Goal: Information Seeking & Learning: Learn about a topic

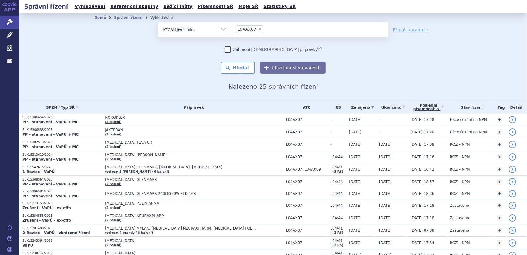
click at [258, 28] on span "×" at bounding box center [260, 29] width 4 height 4
click at [231, 28] on select "L04AX07" at bounding box center [231, 29] width 0 height 15
select select
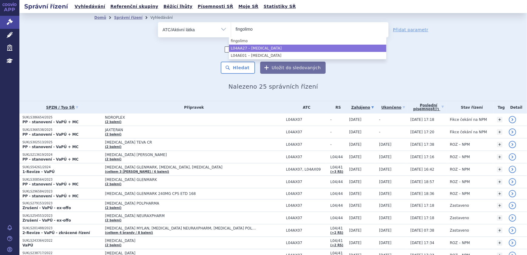
type input "fingolimo"
select select "L04AA27"
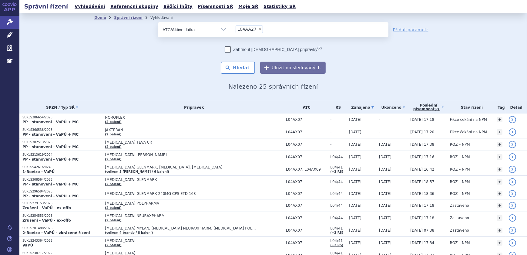
click at [255, 65] on div "Zahrnout bratrské přípravky (?) Hledat Uložit do sledovaných" at bounding box center [273, 59] width 230 height 27
click at [246, 66] on button "Hledat" at bounding box center [238, 68] width 34 height 12
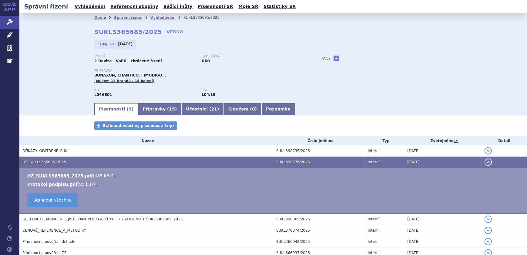
click at [111, 173] on link "🔍" at bounding box center [113, 175] width 5 height 5
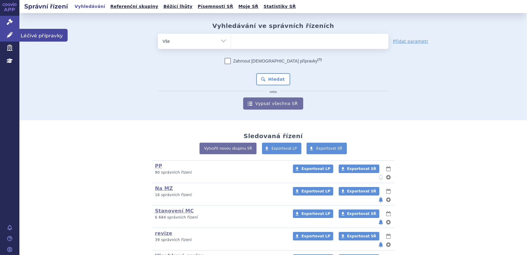
click at [15, 38] on link "Léčivé přípravky" at bounding box center [9, 35] width 19 height 13
click at [10, 36] on icon at bounding box center [10, 35] width 6 height 6
click at [11, 38] on icon at bounding box center [10, 35] width 6 height 6
click at [10, 35] on icon at bounding box center [10, 35] width 6 height 6
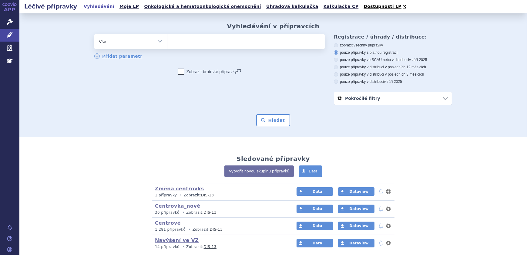
click at [133, 38] on select "Vše Přípravek/SUKL kód MAH VPOIS ATC/Aktivní látka Léková forma Síla" at bounding box center [130, 41] width 73 height 14
select select "filter-atc-group"
click at [94, 34] on select "Vše Přípravek/SUKL kód MAH VPOIS ATC/Aktivní látka Léková forma Síla" at bounding box center [130, 41] width 73 height 14
click at [188, 45] on ul at bounding box center [245, 40] width 157 height 13
click at [167, 45] on select at bounding box center [167, 41] width 0 height 15
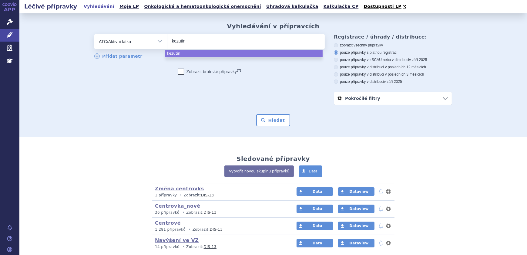
type input "kezutin"
select select "kezutin"
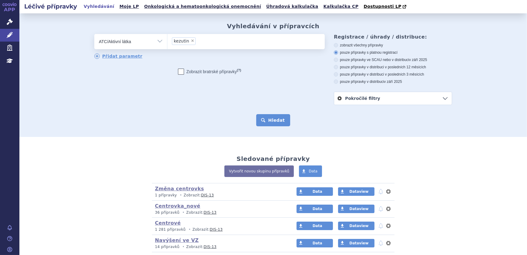
click at [272, 119] on button "Hledat" at bounding box center [273, 120] width 34 height 12
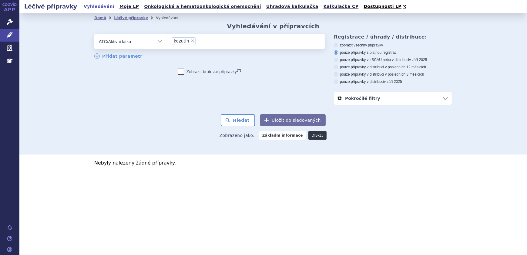
click at [350, 46] on label "zobrazit všechny přípravky" at bounding box center [393, 45] width 118 height 5
click at [338, 46] on input "zobrazit všechny přípravky" at bounding box center [336, 46] width 4 height 4
radio input "true"
click at [238, 126] on button "Hledat" at bounding box center [238, 120] width 34 height 12
drag, startPoint x: 0, startPoint y: 0, endPoint x: 144, endPoint y: 42, distance: 150.0
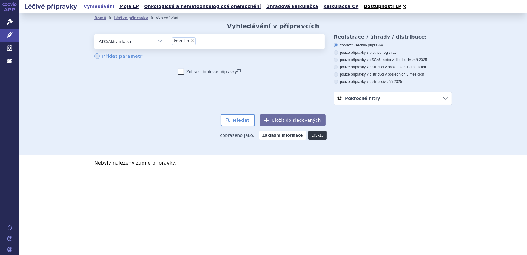
click at [144, 42] on select "Vše Přípravek/SUKL kód MAH VPOIS ATC/Aktivní látka Léková forma Síla" at bounding box center [130, 41] width 73 height 14
select select "filter-all"
click at [94, 34] on select "Vše Přípravek/SUKL kód MAH VPOIS ATC/Aktivní látka Léková forma Síla" at bounding box center [130, 41] width 73 height 14
click at [183, 45] on ul at bounding box center [245, 40] width 157 height 13
click at [167, 45] on select at bounding box center [167, 41] width 0 height 15
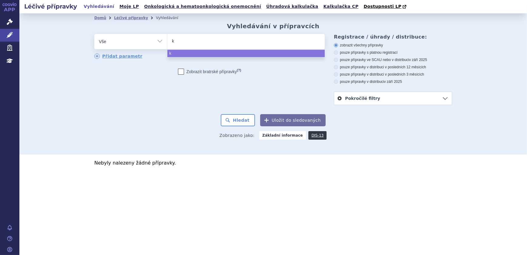
type input "ke"
type input "kez"
type input "kezu"
type input "kezut"
type input "kezuti"
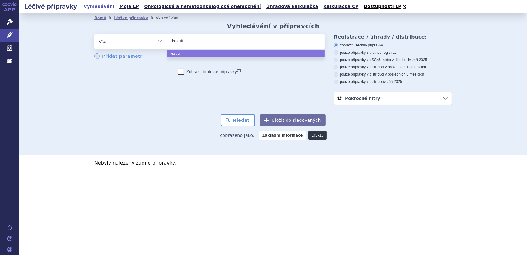
type input "kezutim"
type input "kezuti"
type input "kezutin"
select select "kezutin"
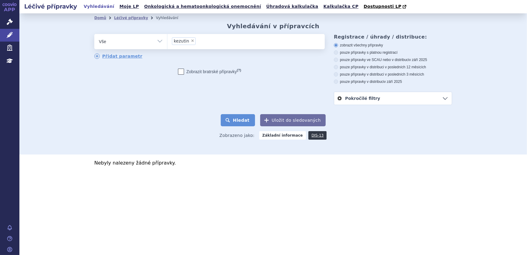
click at [244, 122] on button "Hledat" at bounding box center [238, 120] width 34 height 12
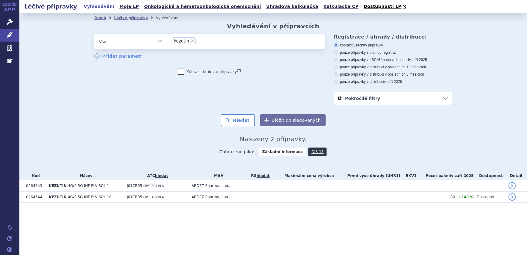
click at [132, 42] on select "Vše Přípravek/SUKL kód MAH VPOIS ATC/Aktivní látka Léková forma Síla" at bounding box center [130, 41] width 73 height 14
select select "filter-atc-group"
click at [94, 34] on select "Vše Přípravek/SUKL kód MAH VPOIS ATC/Aktivní látka Léková forma Síla" at bounding box center [130, 41] width 73 height 14
click at [184, 41] on ul at bounding box center [245, 40] width 157 height 13
click at [167, 41] on select at bounding box center [167, 41] width 0 height 15
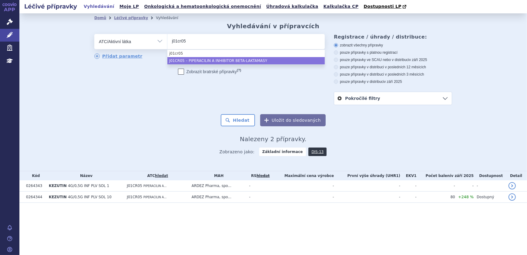
type input "j01cr05"
select select "J01CR05"
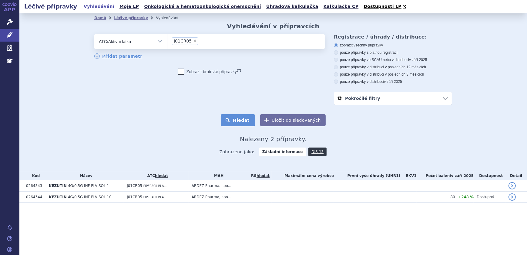
click at [240, 123] on button "Hledat" at bounding box center [238, 120] width 34 height 12
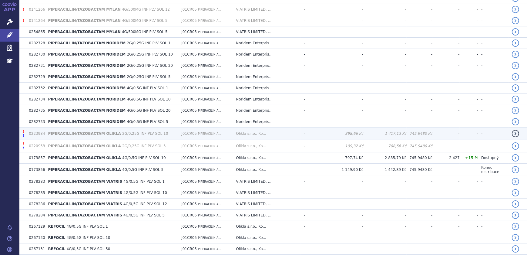
scroll to position [579, 0]
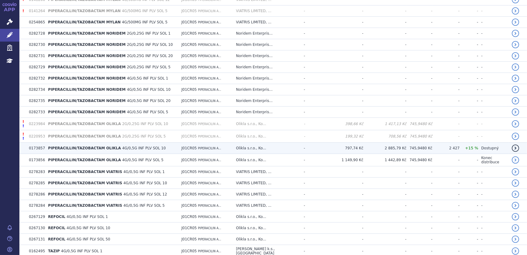
click at [210, 144] on td "J01CR05 PIPERACILIN A..." at bounding box center [205, 147] width 55 height 11
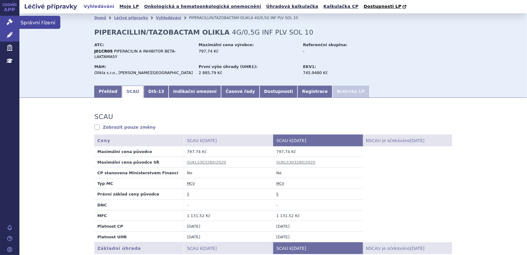
click at [10, 19] on icon at bounding box center [10, 22] width 6 height 6
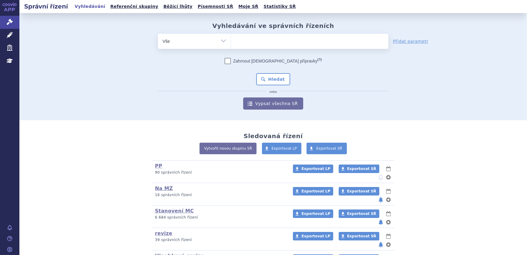
click at [191, 45] on select "Vše Spisová značka Typ SŘ Přípravek/SUKL kód Účastník/Držitel" at bounding box center [194, 41] width 73 height 14
click at [209, 42] on select "Vše Spisová značka Typ SŘ Přípravek/SUKL kód Účastník/Držitel" at bounding box center [194, 41] width 73 height 14
select select "filter-atc-group"
click at [158, 34] on select "Vše Spisová značka Typ SŘ Přípravek/SUKL kód Účastník/Držitel" at bounding box center [194, 41] width 73 height 14
click at [257, 39] on ul at bounding box center [309, 40] width 157 height 13
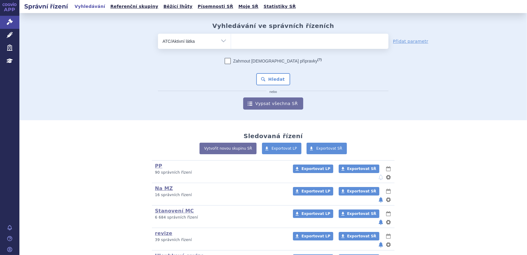
click at [231, 39] on select at bounding box center [231, 40] width 0 height 15
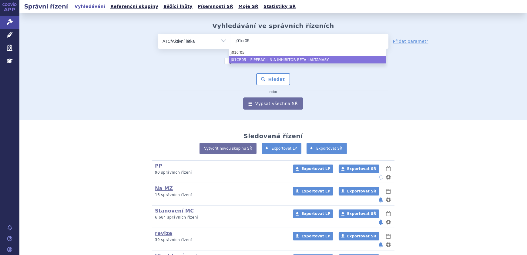
type input "j01cr05"
select select "J01CR05"
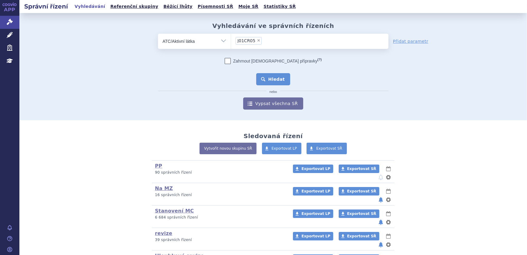
click at [281, 80] on button "Hledat" at bounding box center [273, 79] width 34 height 12
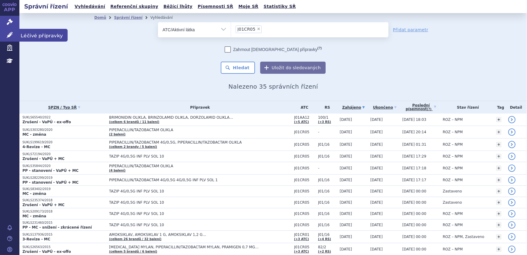
click at [9, 33] on icon at bounding box center [10, 35] width 6 height 6
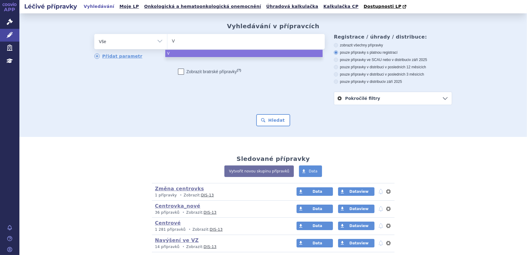
type input "VU"
type input "VUME"
type input "VUMER"
type input "VUMERIT"
type input "[MEDICAL_DATA]"
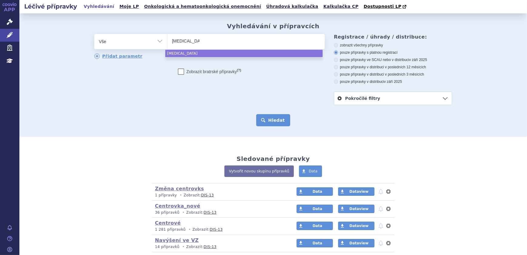
select select "[MEDICAL_DATA]"
click at [273, 114] on button "Hledat" at bounding box center [273, 120] width 34 height 12
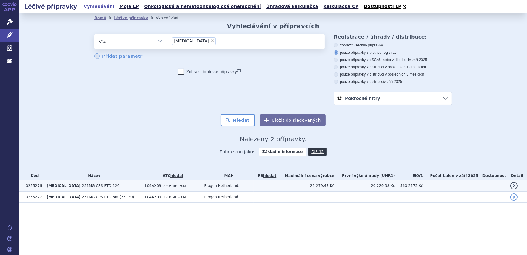
click at [219, 186] on td "Biogen Netherland..." at bounding box center [227, 185] width 53 height 11
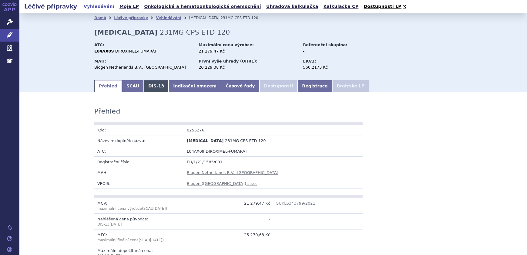
click at [154, 85] on link "DIS-13" at bounding box center [156, 86] width 25 height 12
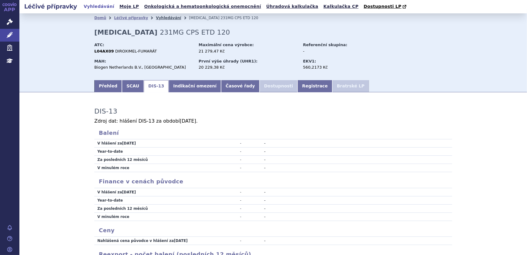
click at [156, 18] on link "Vyhledávání" at bounding box center [168, 18] width 25 height 4
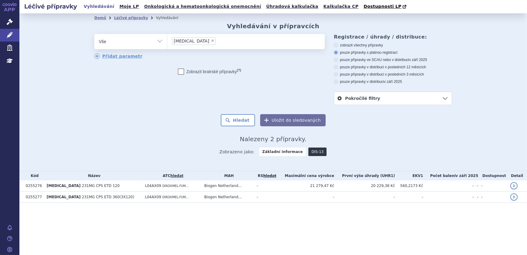
click at [315, 152] on link "DIS-13" at bounding box center [317, 151] width 18 height 8
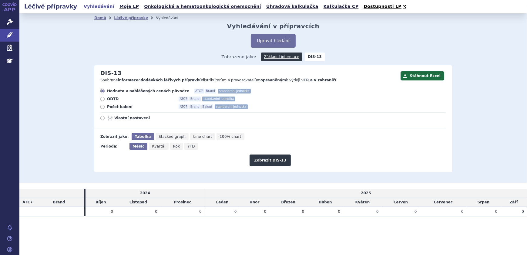
click at [116, 107] on span "Počet balení" at bounding box center [140, 106] width 67 height 5
click at [105, 107] on input "Počet balení ATC7 Brand Balení standardní jednotka" at bounding box center [103, 108] width 4 height 4
radio input "true"
click at [264, 159] on button "Zobrazit DIS-13" at bounding box center [270, 160] width 41 height 12
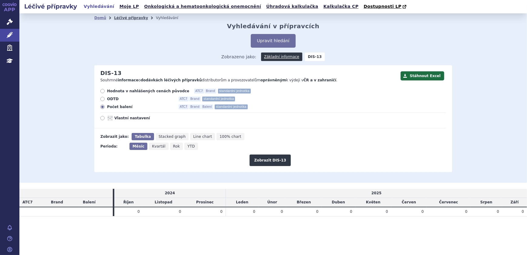
click at [119, 18] on link "Léčivé přípravky" at bounding box center [131, 18] width 34 height 4
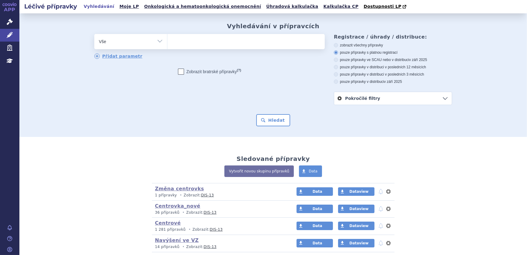
drag, startPoint x: 176, startPoint y: 43, endPoint x: 189, endPoint y: 43, distance: 12.4
click at [177, 42] on ul at bounding box center [245, 40] width 157 height 13
click at [167, 42] on select at bounding box center [167, 41] width 0 height 15
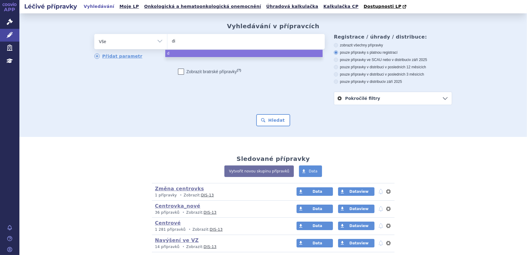
type input "dim"
type input "dimet"
type input "dimeth"
type input "dimethy"
type input "dimethyl"
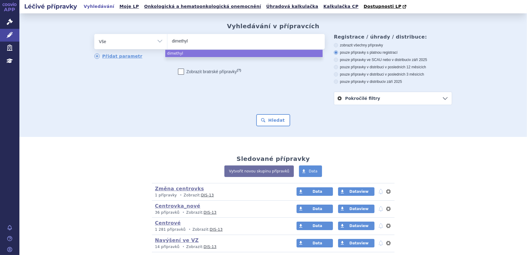
type input "dimethylf"
type input "dimethylfu"
type input "dimethylfuma"
type input "dimethylfumara"
type input "dimethylfumar"
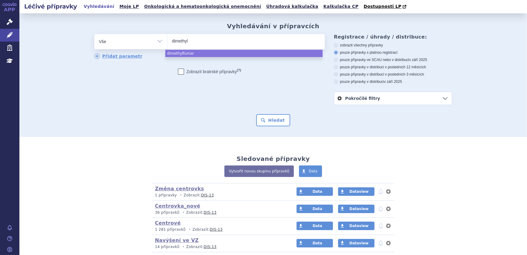
type input "dimethy"
type input "d"
type input "tec"
type input "tecf"
type input "tecfi"
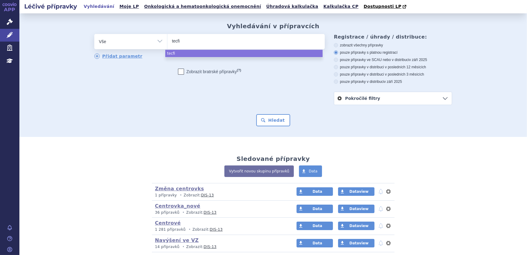
type input "tecfid"
type input "tecfider"
type input "tecfidera"
select select "tecfidera"
click at [272, 122] on button "Hledat" at bounding box center [273, 120] width 34 height 12
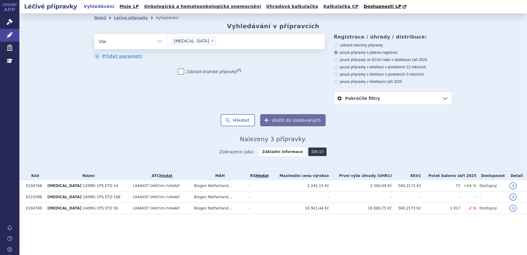
click at [313, 148] on link "DIS-13" at bounding box center [317, 151] width 18 height 8
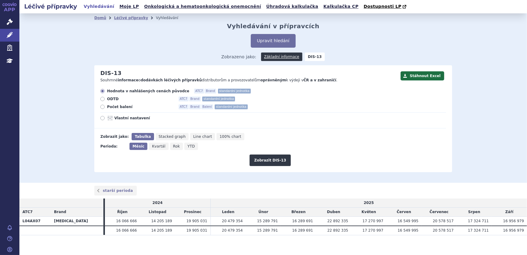
click at [115, 108] on span "Počet balení" at bounding box center [140, 106] width 67 height 5
click at [105, 108] on input "Počet balení ATC7 Brand Balení standardní jednotka" at bounding box center [103, 108] width 4 height 4
radio input "true"
click at [277, 160] on button "Zobrazit DIS-13" at bounding box center [270, 160] width 41 height 12
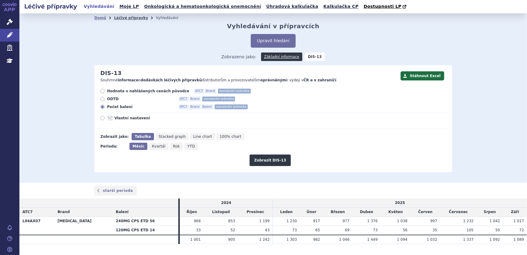
click at [125, 16] on link "Léčivé přípravky" at bounding box center [131, 18] width 34 height 4
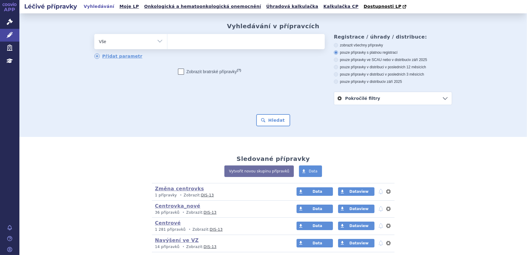
click at [189, 40] on ul at bounding box center [245, 40] width 157 height 13
click at [167, 40] on select at bounding box center [167, 41] width 0 height 15
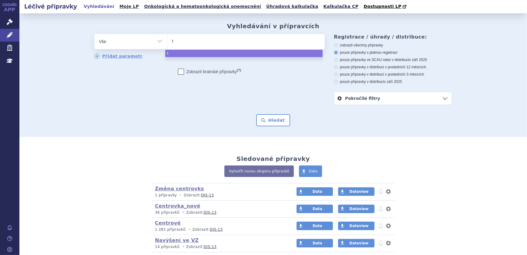
type input "te"
type input "tec"
type input "tecf"
type input "tecfid"
type input "tecfider"
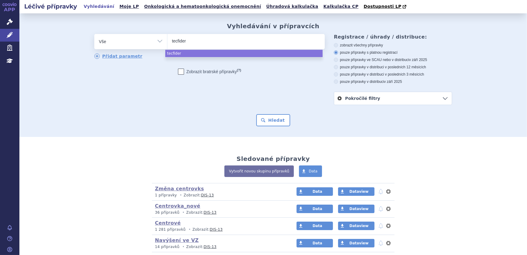
type input "tecfidera"
select select "tecfidera"
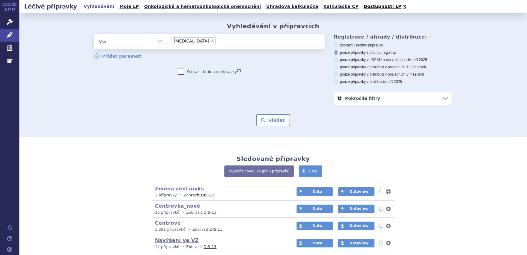
drag, startPoint x: 152, startPoint y: 42, endPoint x: 151, endPoint y: 45, distance: 3.4
click at [152, 42] on select "Vše Přípravek/SUKL kód MAH VPOIS ATC/Aktivní látka Léková forma Síla" at bounding box center [130, 41] width 73 height 14
click at [154, 35] on select "Vše Přípravek/SUKL kód MAH VPOIS ATC/Aktivní látka Léková forma Síla" at bounding box center [130, 41] width 73 height 14
select select "filter-atc-group"
click at [94, 34] on select "Vše Přípravek/SUKL kód MAH VPOIS ATC/Aktivní látka Léková forma Síla" at bounding box center [130, 41] width 73 height 14
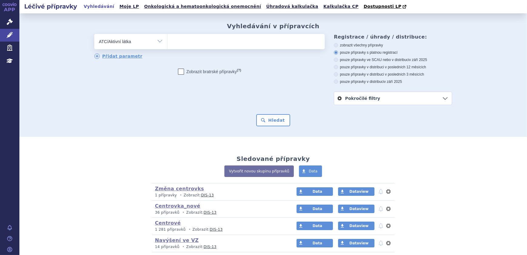
click at [195, 41] on ul at bounding box center [245, 40] width 157 height 13
click at [167, 41] on select at bounding box center [167, 41] width 0 height 15
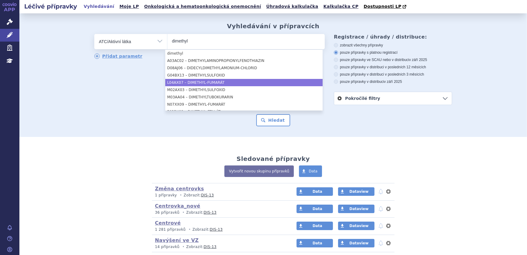
type input "dimethyl"
select select "L04AX07"
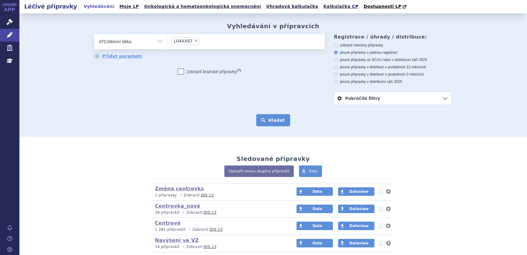
click at [280, 121] on button "Hledat" at bounding box center [273, 120] width 34 height 12
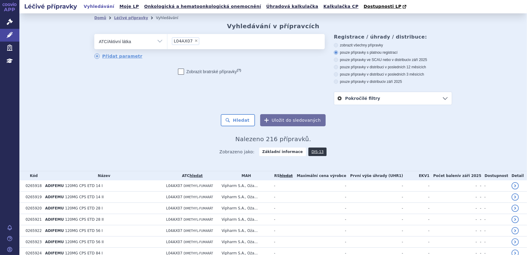
click at [350, 60] on label "pouze přípravky ve SCAU nebo v distribuci v září 2025" at bounding box center [393, 59] width 118 height 5
click at [338, 60] on input "pouze přípravky ve SCAU nebo v distribuci v září 2025" at bounding box center [336, 61] width 4 height 4
radio input "true"
click at [237, 117] on button "Hledat" at bounding box center [238, 120] width 34 height 12
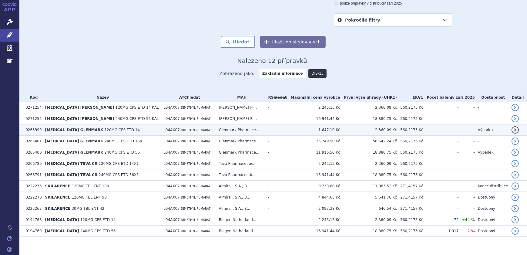
scroll to position [84, 0]
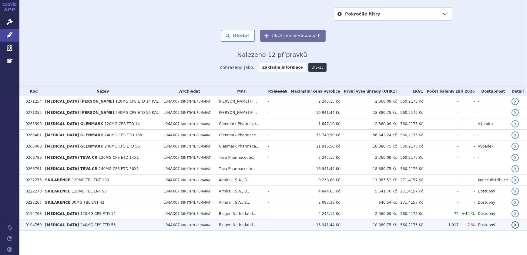
click at [59, 223] on span "[MEDICAL_DATA]" at bounding box center [62, 225] width 34 height 4
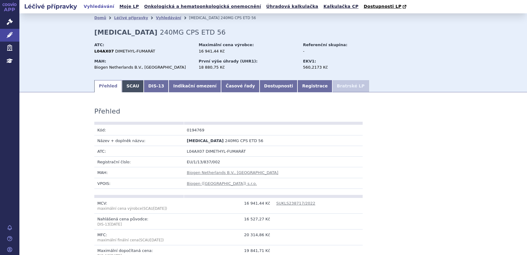
click at [132, 90] on link "SCAU" at bounding box center [133, 86] width 22 height 12
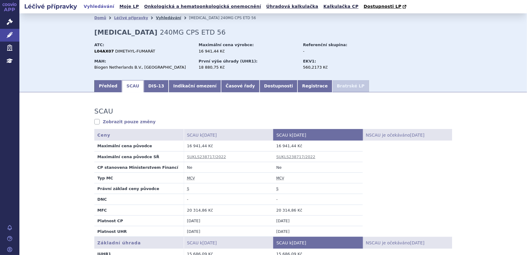
click at [159, 17] on link "Vyhledávání" at bounding box center [168, 18] width 25 height 4
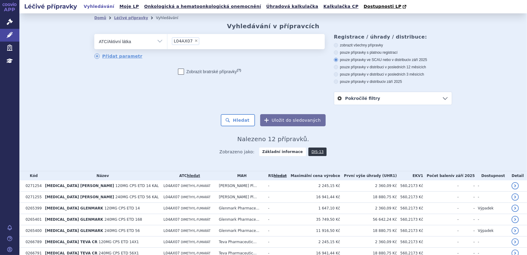
drag, startPoint x: 156, startPoint y: 41, endPoint x: 149, endPoint y: 45, distance: 7.7
click at [156, 41] on select "Vše Přípravek/SUKL kód MAH VPOIS ATC/Aktivní látka Léková forma Síla" at bounding box center [130, 41] width 73 height 14
drag, startPoint x: 191, startPoint y: 42, endPoint x: 197, endPoint y: 41, distance: 6.1
click at [194, 42] on span "×" at bounding box center [196, 41] width 4 height 4
click at [167, 42] on select "L04AX07" at bounding box center [167, 41] width 0 height 15
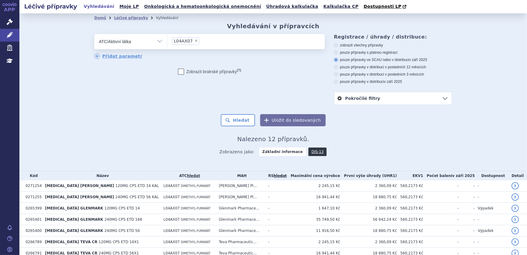
select select
click at [200, 41] on ul at bounding box center [245, 40] width 157 height 13
click at [167, 41] on select at bounding box center [167, 41] width 0 height 15
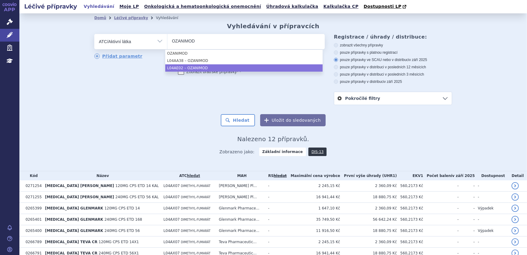
type input "OZANIMOD"
select select "L04AE02"
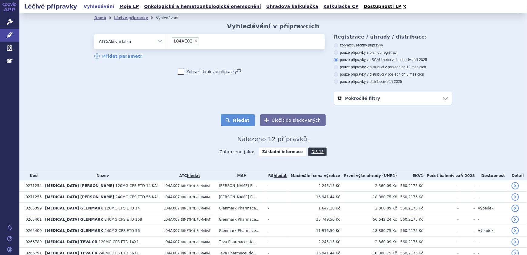
click at [240, 119] on button "Hledat" at bounding box center [238, 120] width 34 height 12
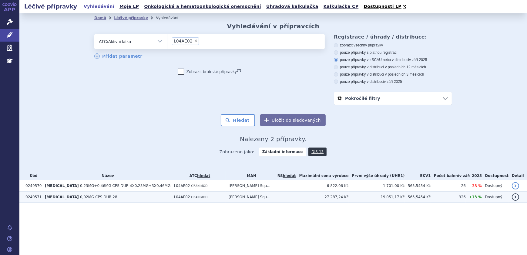
click at [120, 198] on td "[MEDICAL_DATA] 0,92MG CPS DUR 28" at bounding box center [106, 196] width 129 height 11
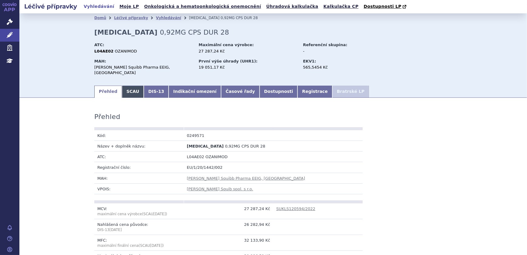
click at [126, 85] on link "SCAU" at bounding box center [133, 91] width 22 height 12
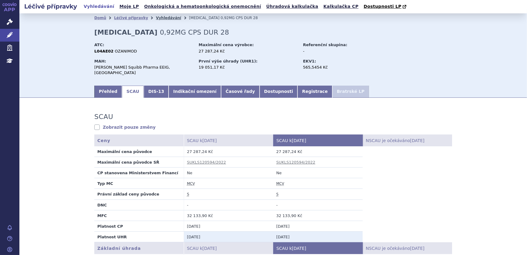
click at [163, 18] on link "Vyhledávání" at bounding box center [168, 18] width 25 height 4
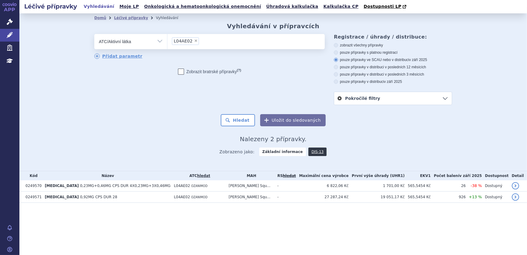
drag, startPoint x: 199, startPoint y: 40, endPoint x: 195, endPoint y: 40, distance: 3.9
click at [201, 40] on input "L04AE02 × L04AE02" at bounding box center [202, 41] width 3 height 8
click at [194, 40] on span "×" at bounding box center [196, 41] width 4 height 4
click at [167, 40] on select "L04AE02" at bounding box center [167, 41] width 0 height 15
select select
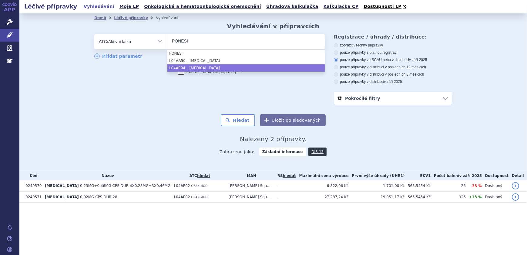
type input "PONESI"
select select "L04AE04"
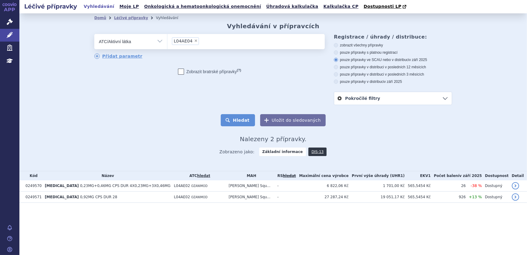
click at [235, 119] on button "Hledat" at bounding box center [238, 120] width 34 height 12
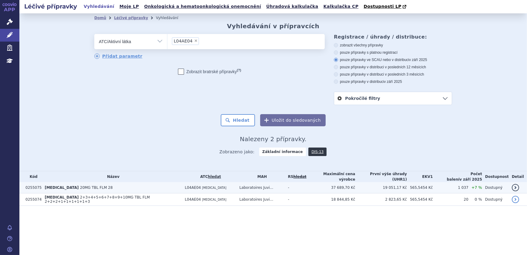
click at [99, 187] on td "PONVORY 20MG TBL FLM 28" at bounding box center [112, 187] width 140 height 11
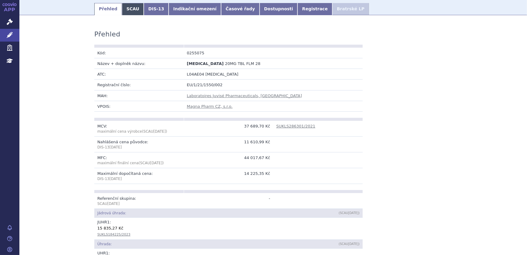
click at [123, 5] on link "SCAU" at bounding box center [133, 9] width 22 height 12
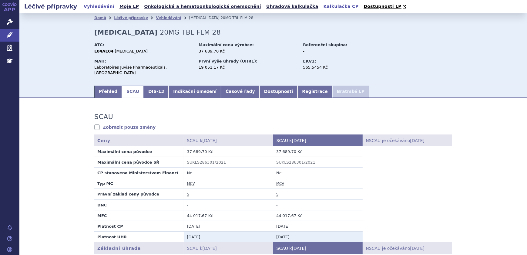
click at [322, 6] on link "Kalkulačka CP" at bounding box center [341, 6] width 39 height 8
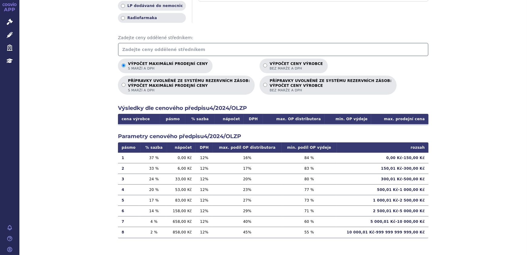
scroll to position [74, 0]
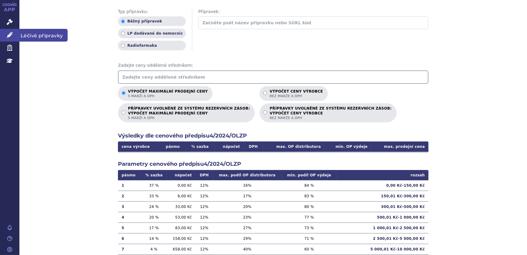
click at [10, 33] on icon at bounding box center [10, 35] width 6 height 6
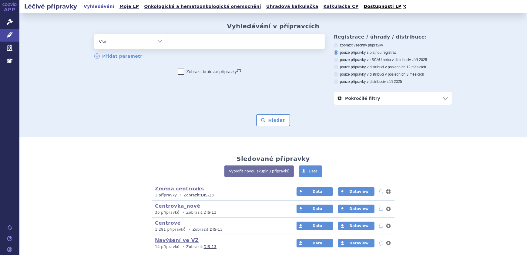
click at [201, 39] on ul at bounding box center [245, 40] width 157 height 13
click at [167, 39] on select at bounding box center [167, 41] width 0 height 15
type input "VU"
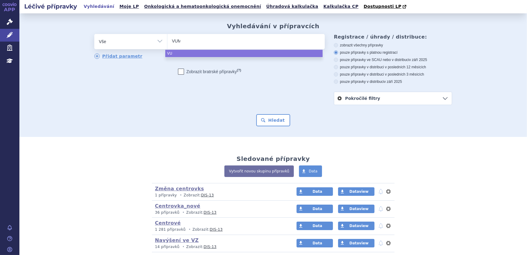
type input "VUME"
type input "VUMER"
type input "VUMERIT"
type input "[MEDICAL_DATA]"
select select "[MEDICAL_DATA]"
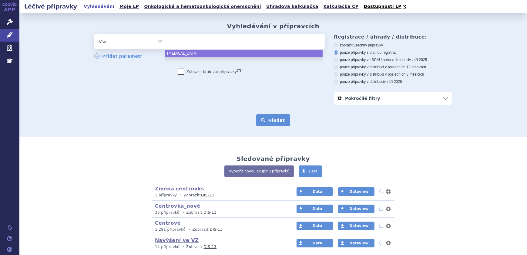
click at [260, 119] on button "Hledat" at bounding box center [273, 120] width 34 height 12
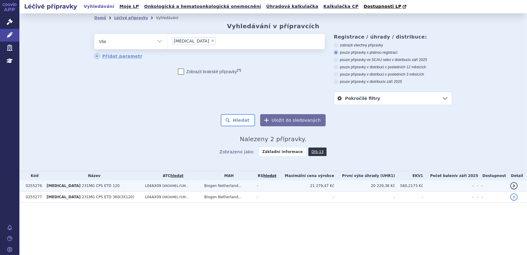
click at [205, 186] on td "Biogen Netherland..." at bounding box center [227, 185] width 53 height 11
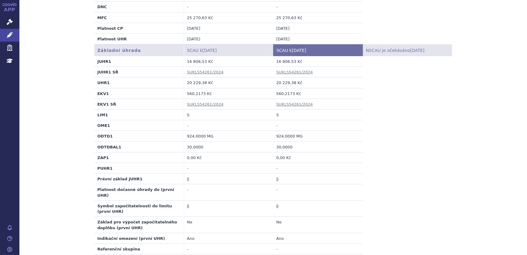
scroll to position [193, 0]
